Goal: Task Accomplishment & Management: Manage account settings

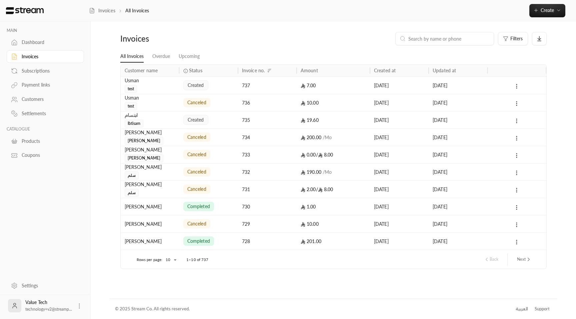
click at [323, 79] on div "7.00" at bounding box center [333, 85] width 65 height 17
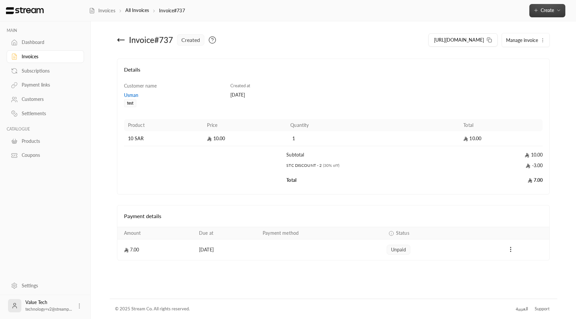
click at [546, 12] on span "Create" at bounding box center [546, 10] width 13 height 6
click at [512, 40] on span "Manage invoice" at bounding box center [522, 40] width 32 height 6
click at [515, 74] on span "Cancel" at bounding box center [515, 71] width 13 height 5
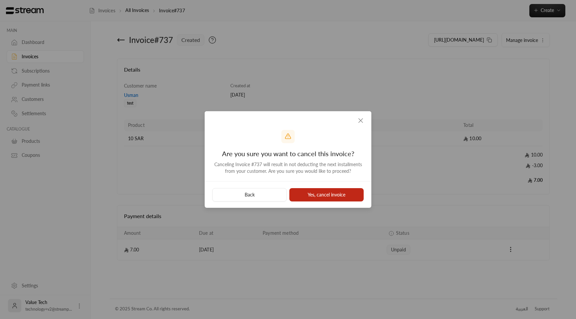
click at [314, 200] on button "Yes, cancel invoice" at bounding box center [326, 194] width 74 height 13
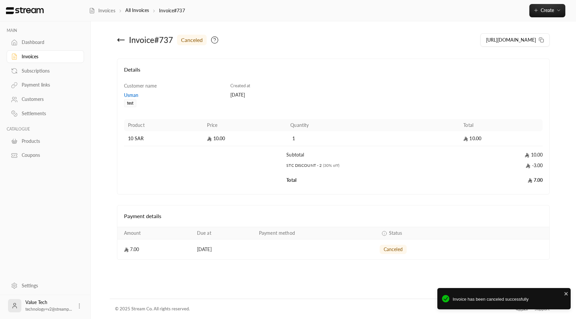
click at [35, 56] on div "Invoices" at bounding box center [49, 56] width 54 height 7
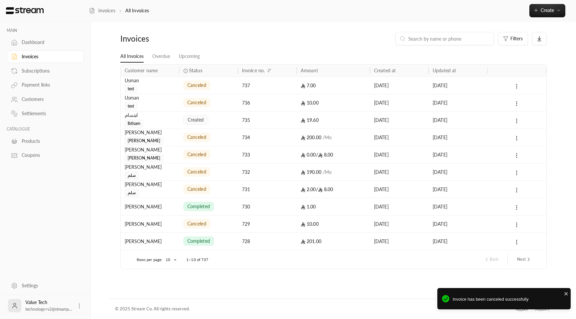
click at [519, 85] on icon at bounding box center [516, 86] width 6 height 6
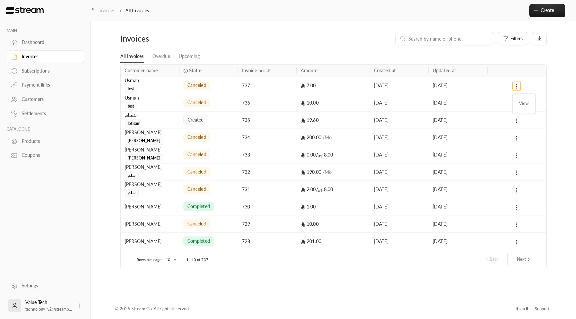
click at [518, 87] on div at bounding box center [288, 159] width 576 height 319
click at [494, 87] on div at bounding box center [516, 85] width 51 height 17
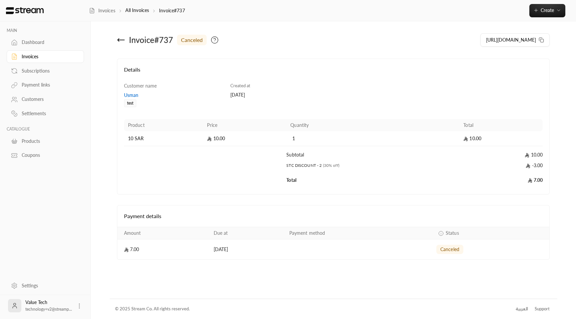
click at [46, 60] on div "Invoices" at bounding box center [49, 56] width 54 height 7
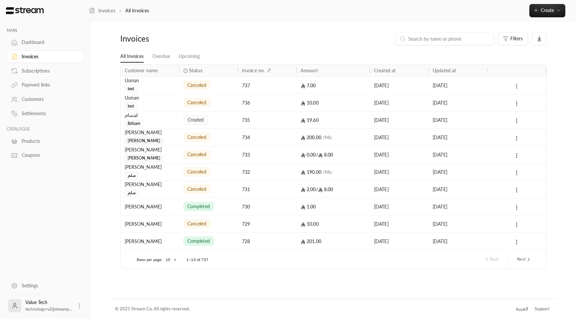
click at [517, 88] on icon at bounding box center [516, 86] width 6 height 6
click at [33, 74] on div at bounding box center [288, 159] width 576 height 319
click at [33, 74] on div "Subscriptions" at bounding box center [49, 71] width 54 height 7
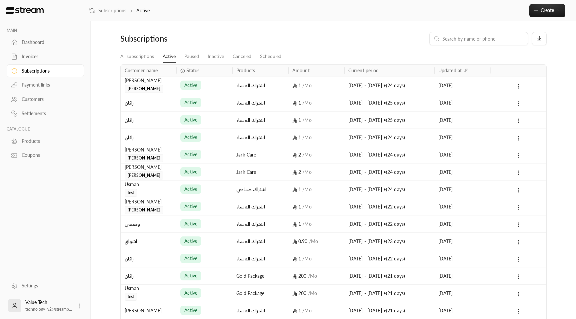
click at [433, 88] on div "[DATE] - [DATE] • ( 24 days )" at bounding box center [389, 85] width 90 height 17
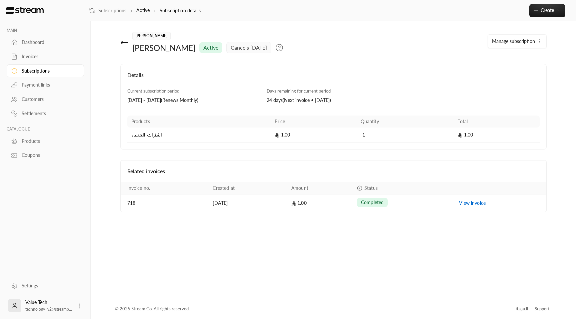
click at [512, 42] on span "Manage subscription" at bounding box center [513, 41] width 43 height 6
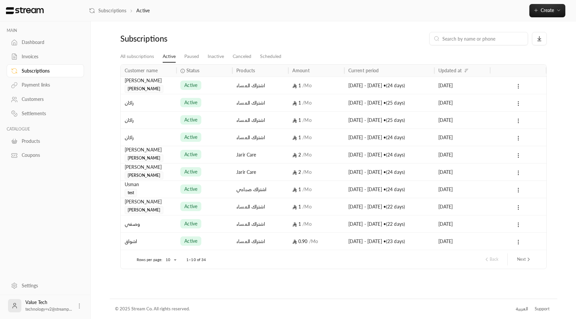
click at [33, 56] on div "Invoices" at bounding box center [49, 56] width 54 height 7
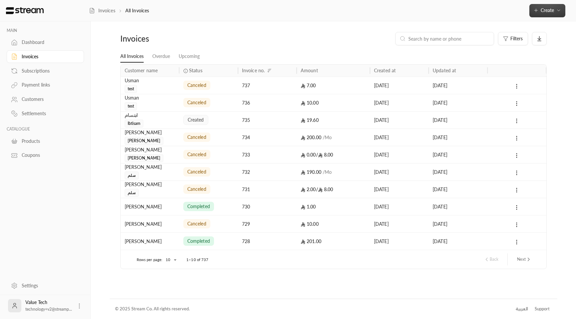
click at [546, 5] on button "Create" at bounding box center [547, 10] width 36 height 13
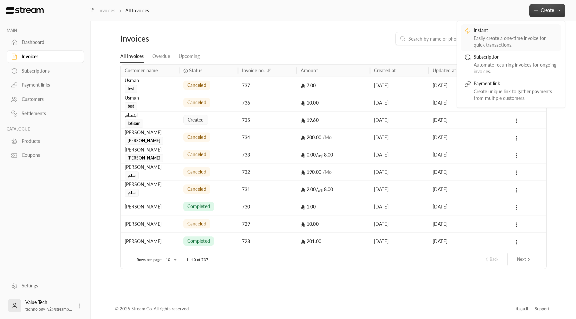
click at [503, 47] on div "Easily create a one-time invoice for quick transactions." at bounding box center [515, 41] width 84 height 13
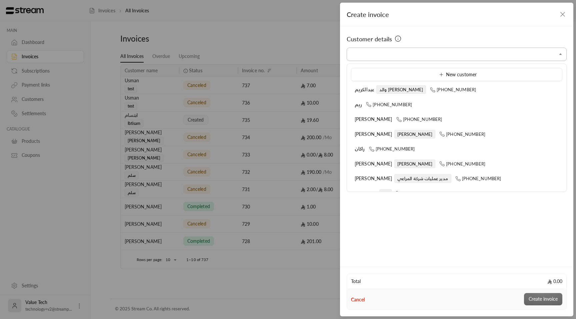
click at [378, 59] on input "Select customer" at bounding box center [457, 55] width 220 height 12
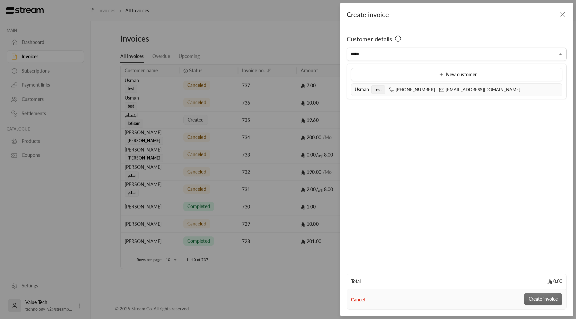
click at [389, 85] on li "Usman test [PHONE_NUMBER] [EMAIL_ADDRESS][DOMAIN_NAME]" at bounding box center [456, 89] width 211 height 13
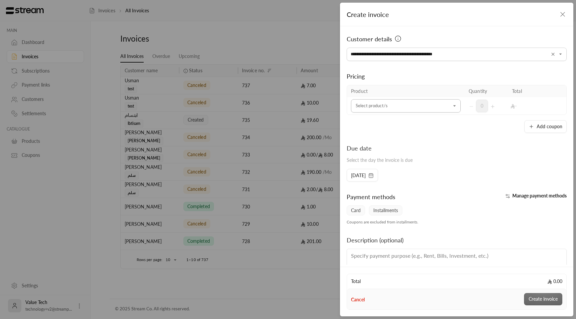
type input "**********"
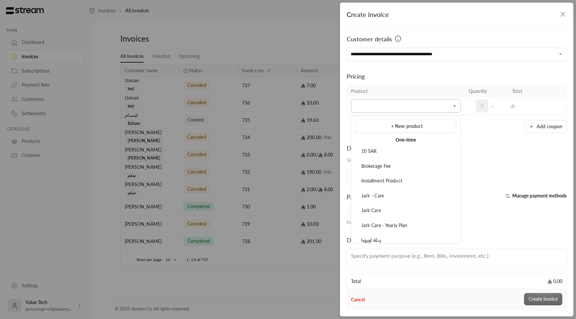
click at [428, 109] on input "Select customer" at bounding box center [406, 106] width 110 height 12
click at [385, 154] on div "10 SAR" at bounding box center [406, 151] width 94 height 7
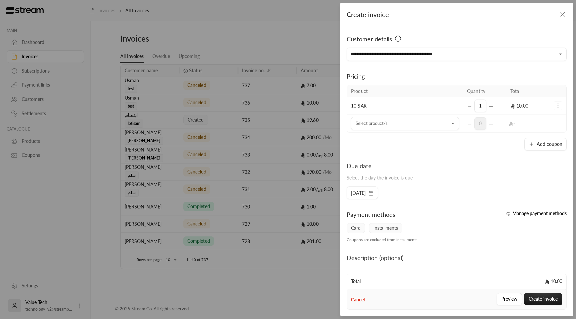
scroll to position [40, 0]
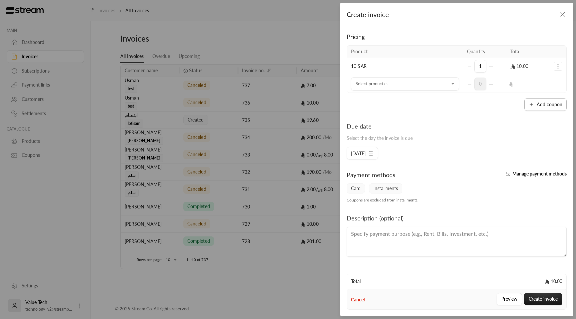
click at [560, 104] on button "Add coupon" at bounding box center [545, 104] width 42 height 13
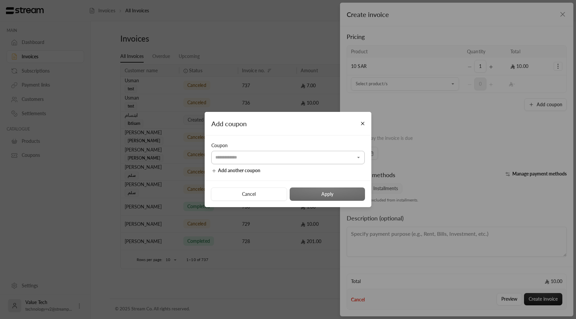
click at [325, 156] on input "Select customer" at bounding box center [287, 158] width 153 height 12
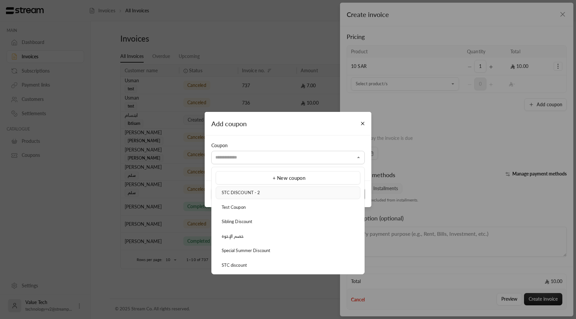
click at [266, 198] on li "STC DISCOUNT - 2" at bounding box center [288, 193] width 145 height 13
type input "**********"
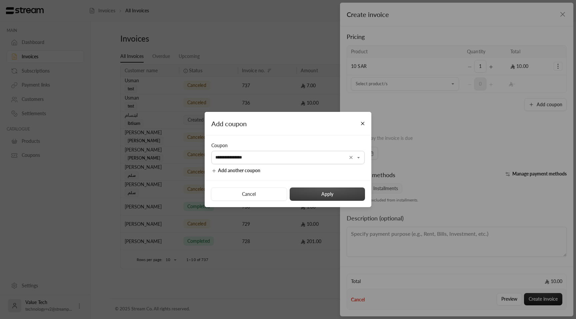
click at [313, 194] on button "Apply" at bounding box center [327, 194] width 75 height 13
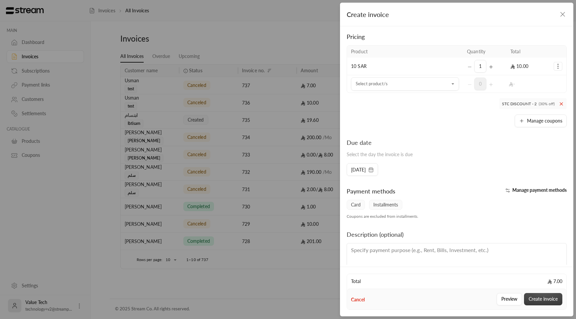
click at [540, 302] on button "Create invoice" at bounding box center [543, 299] width 38 height 12
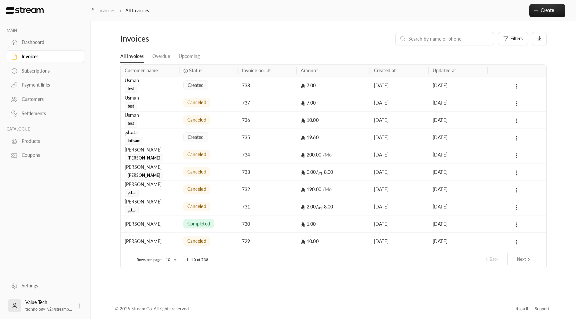
click at [550, 18] on div "Invoices All Invoices Create Instant Easily create a one-time invoice for quick…" at bounding box center [332, 10] width 487 height 21
click at [547, 9] on span "Create" at bounding box center [546, 10] width 13 height 6
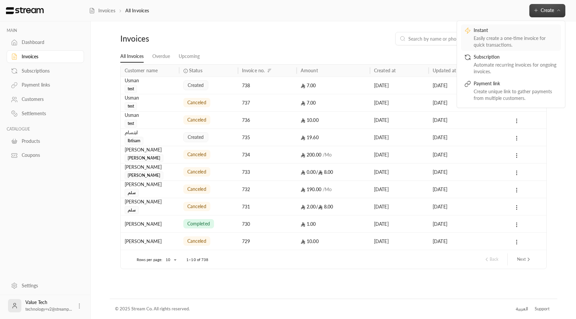
click at [529, 32] on div "Instant" at bounding box center [515, 31] width 84 height 8
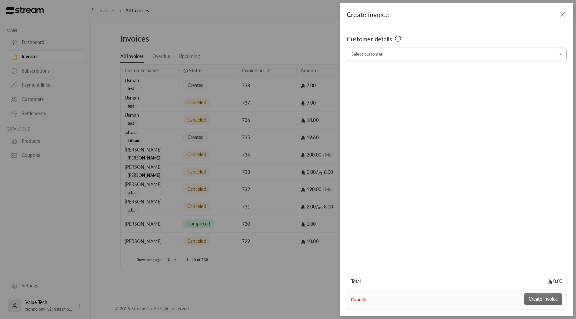
click at [436, 53] on input "Select customer" at bounding box center [457, 55] width 220 height 12
click at [564, 16] on icon "button" at bounding box center [562, 14] width 4 height 4
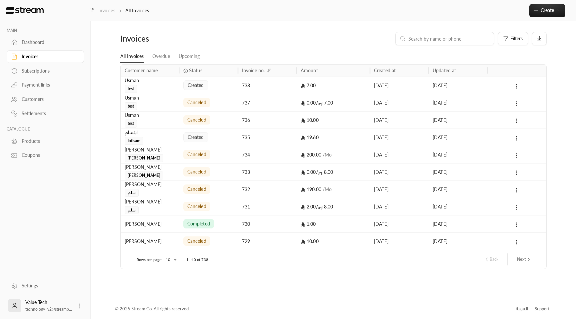
click at [218, 89] on div "created" at bounding box center [208, 85] width 51 height 17
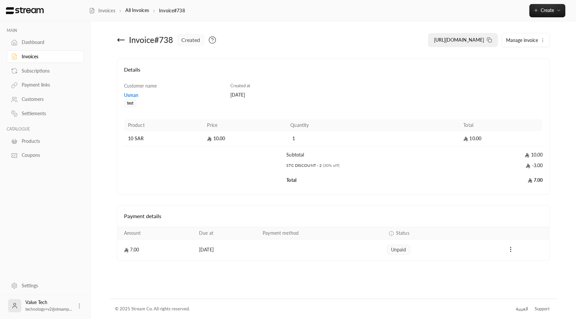
click at [490, 39] on icon at bounding box center [488, 39] width 5 height 5
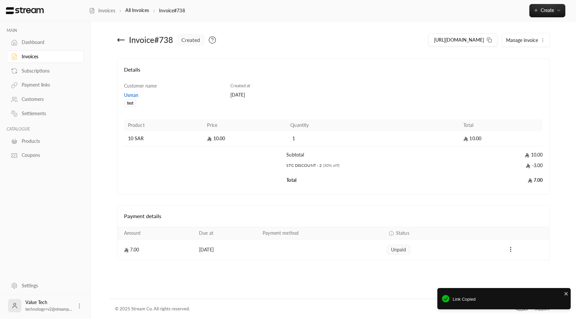
click at [117, 42] on icon at bounding box center [121, 40] width 8 height 8
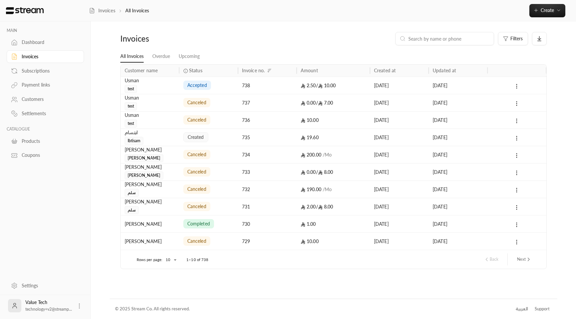
click at [207, 99] on div "canceled" at bounding box center [196, 102] width 27 height 9
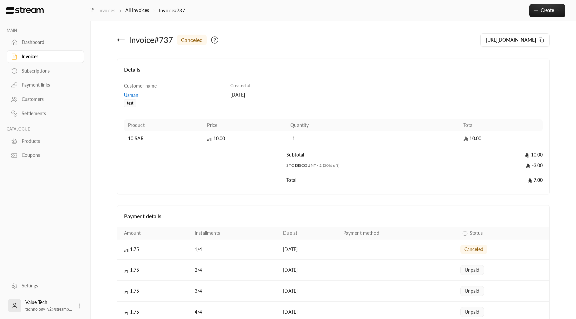
click at [122, 40] on icon at bounding box center [121, 40] width 8 height 8
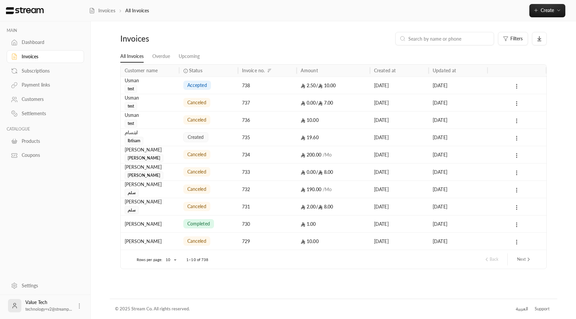
click at [235, 89] on div "accepted" at bounding box center [208, 85] width 59 height 17
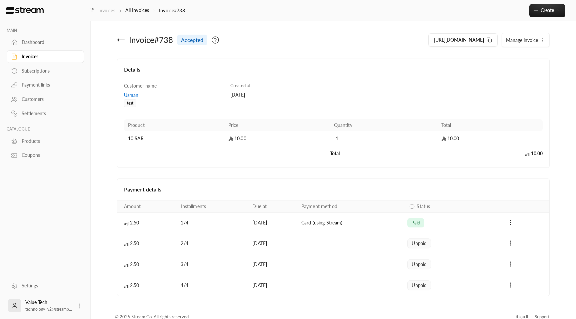
click at [536, 36] on button "Manage invoice" at bounding box center [525, 39] width 47 height 13
click at [521, 63] on link "Cancel" at bounding box center [526, 60] width 41 height 12
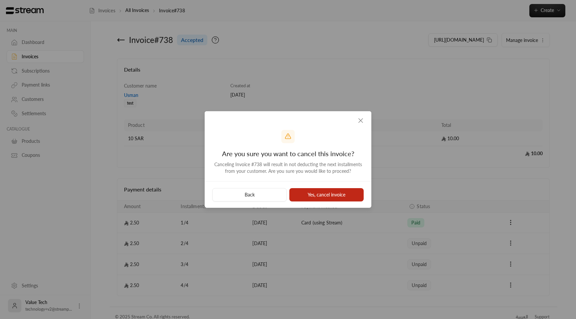
click at [329, 200] on button "Yes, cancel invoice" at bounding box center [326, 194] width 74 height 13
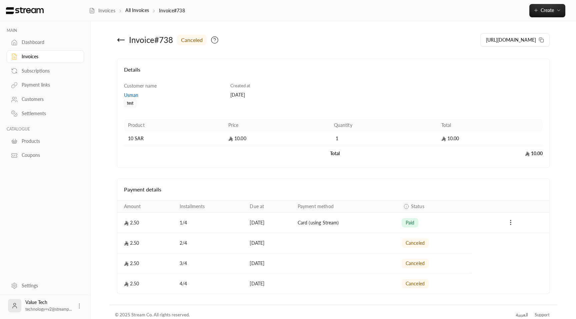
scroll to position [6, 0]
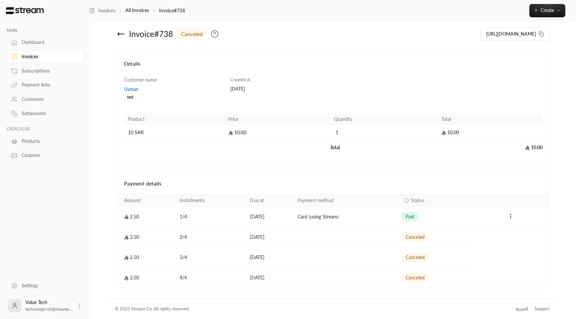
click at [54, 54] on div "Invoices" at bounding box center [49, 56] width 54 height 7
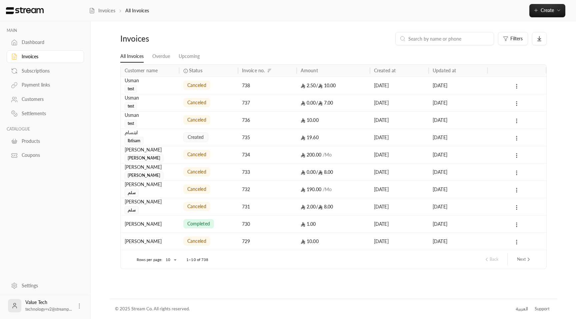
click at [228, 139] on div "created" at bounding box center [208, 137] width 51 height 17
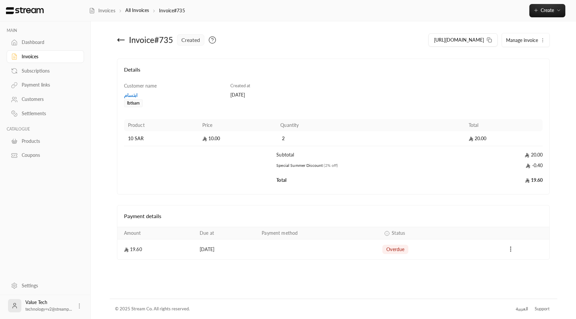
click at [517, 39] on span "Manage invoice" at bounding box center [522, 40] width 32 height 6
click at [516, 71] on span "Cancel" at bounding box center [515, 71] width 13 height 5
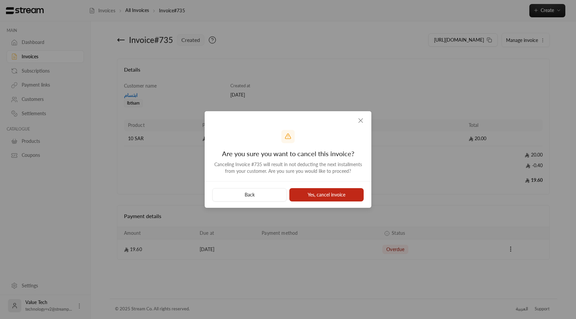
click at [334, 193] on button "Yes, cancel invoice" at bounding box center [326, 194] width 74 height 13
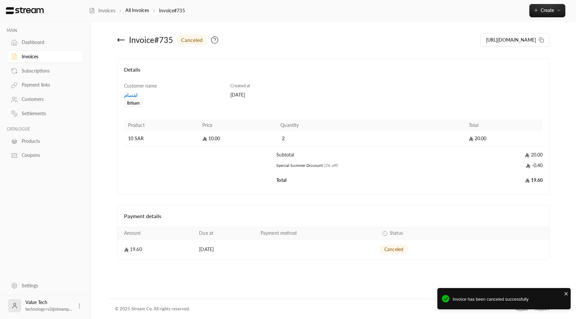
click at [56, 60] on div "Invoices" at bounding box center [49, 56] width 54 height 7
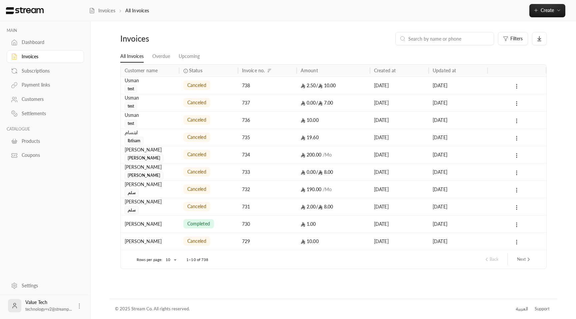
click at [42, 72] on div "Subscriptions" at bounding box center [49, 71] width 54 height 7
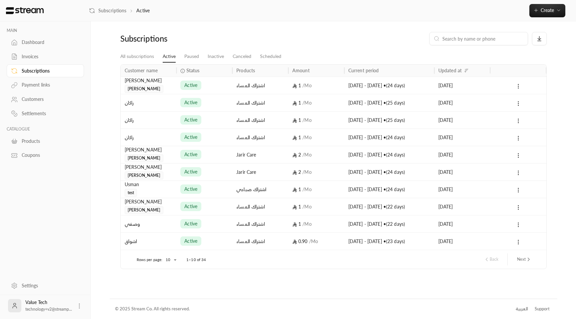
click at [41, 69] on div "Subscriptions" at bounding box center [49, 71] width 54 height 7
click at [34, 59] on div "Invoices" at bounding box center [49, 56] width 54 height 7
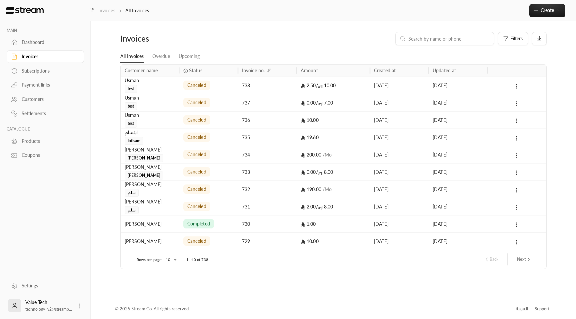
click at [39, 51] on link "Invoices" at bounding box center [45, 56] width 77 height 13
click at [40, 46] on link "Dashboard" at bounding box center [45, 42] width 77 height 13
